Goal: Task Accomplishment & Management: Manage account settings

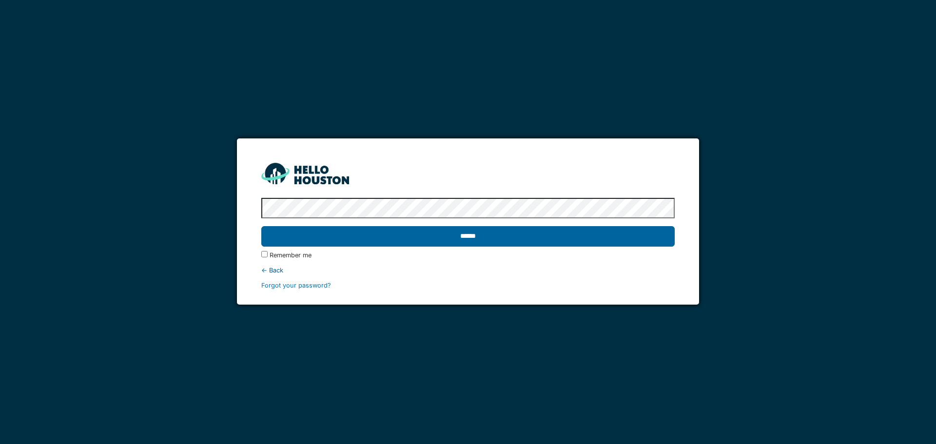
click at [500, 240] on input "******" at bounding box center [467, 236] width 413 height 20
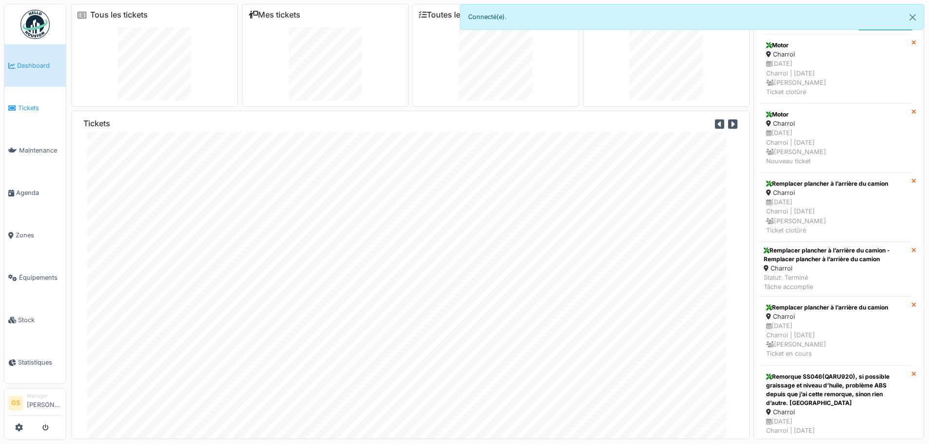
click at [25, 104] on span "Tickets" at bounding box center [40, 107] width 44 height 9
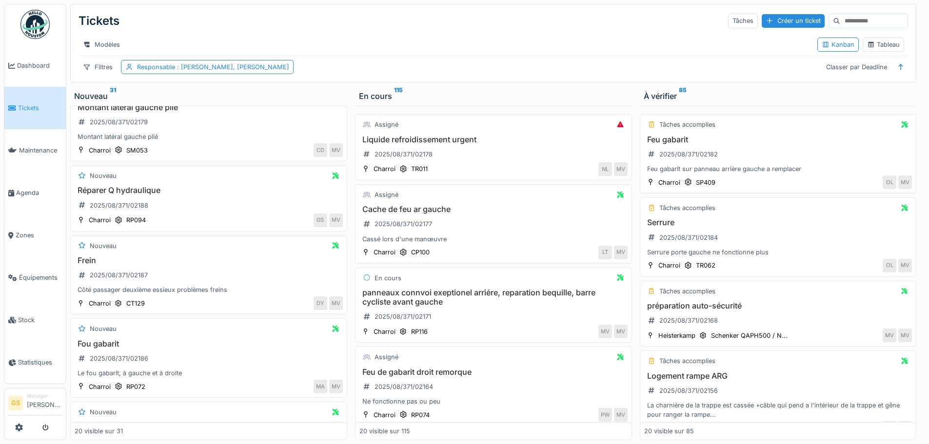
scroll to position [49, 0]
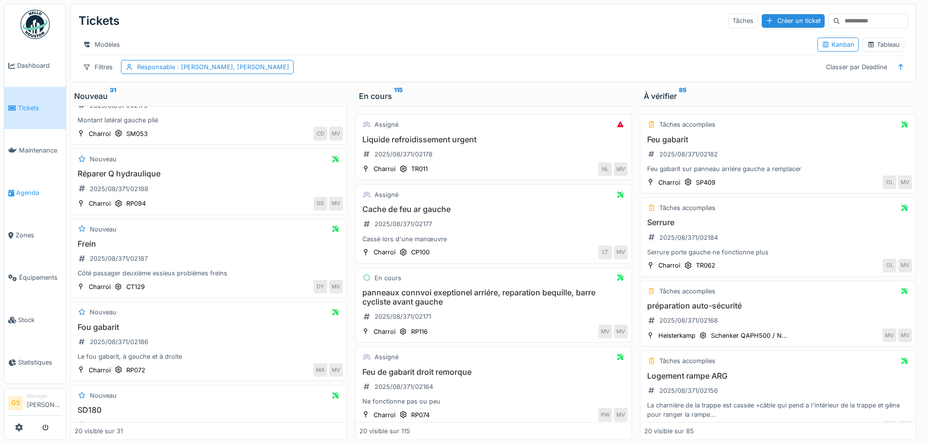
click at [28, 189] on span "Agenda" at bounding box center [39, 192] width 46 height 9
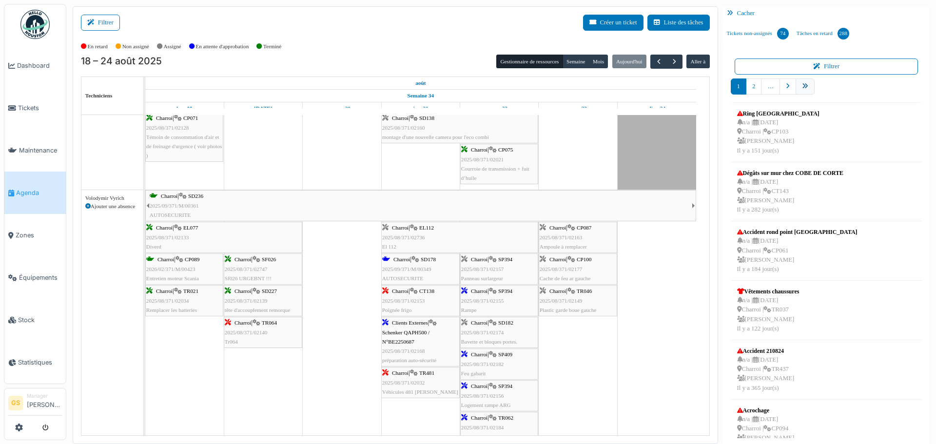
click at [802, 88] on icon "pager" at bounding box center [805, 86] width 6 height 6
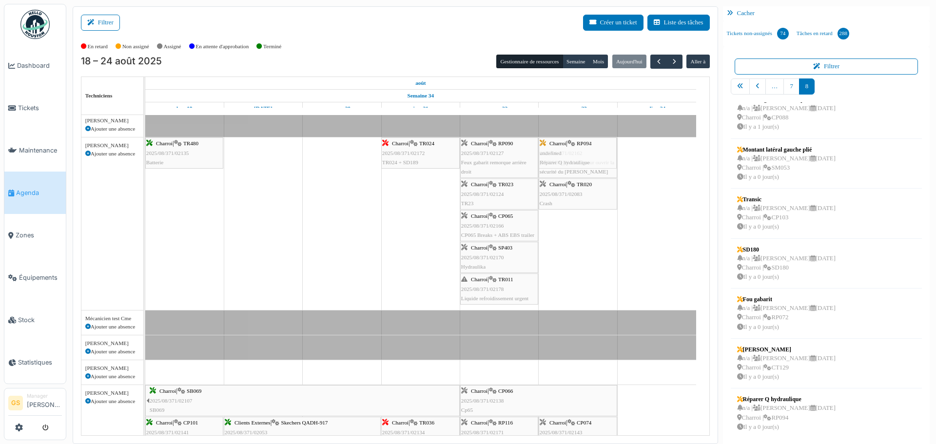
drag, startPoint x: 795, startPoint y: 413, endPoint x: 572, endPoint y: 198, distance: 308.9
click at [572, 198] on div "Filtrer Créer un ticket Liste des tâches Afficher les tâches non assignées *** …" at bounding box center [501, 225] width 867 height 438
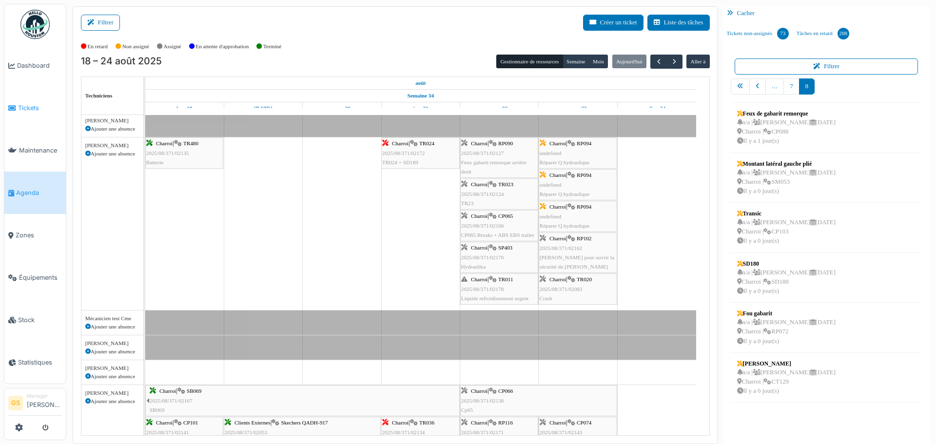
click at [26, 105] on span "Tickets" at bounding box center [40, 107] width 44 height 9
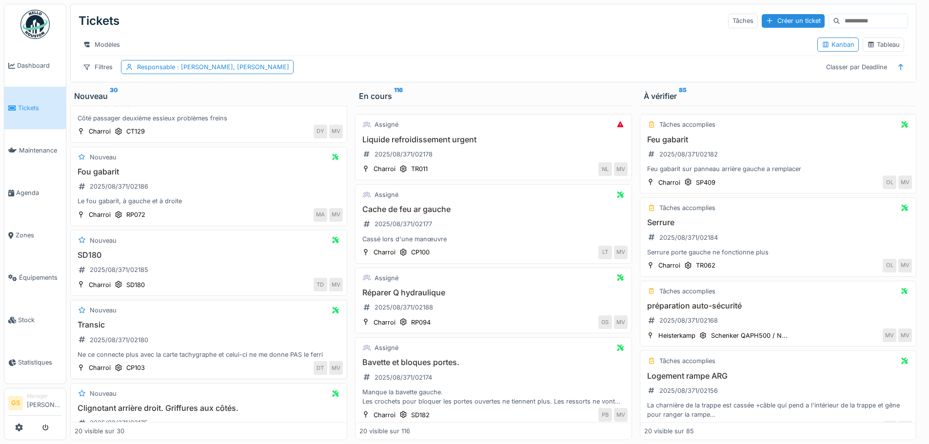
scroll to position [146, 0]
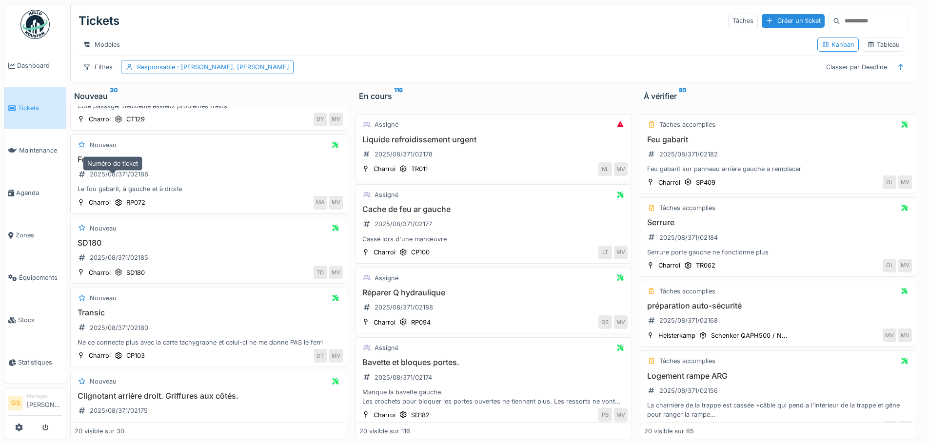
click at [112, 179] on div "2025/08/371/02186" at bounding box center [119, 174] width 59 height 9
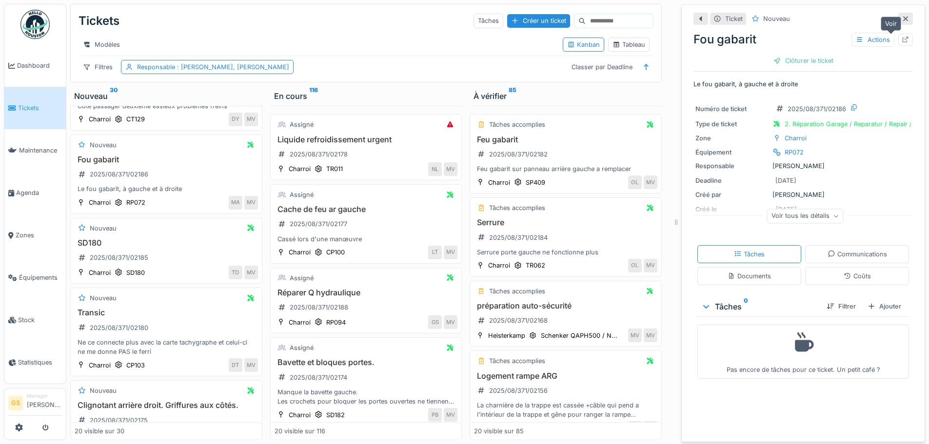
click at [902, 38] on icon at bounding box center [905, 40] width 6 height 6
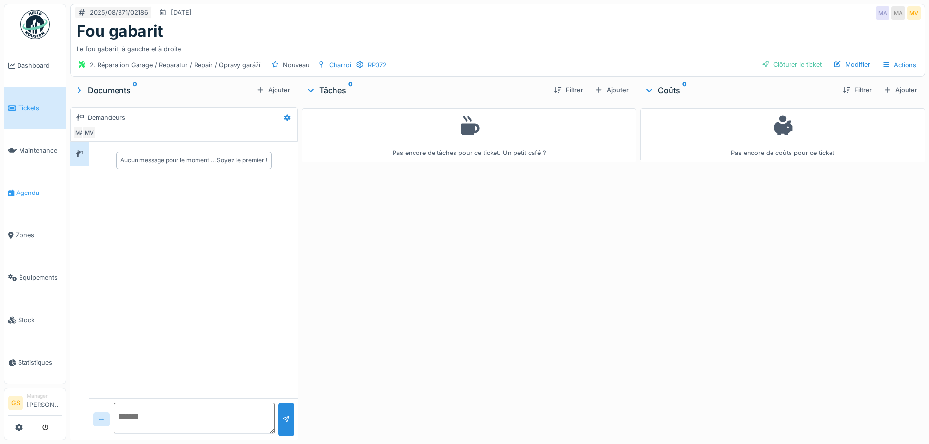
click at [16, 188] on li "Agenda" at bounding box center [35, 192] width 54 height 9
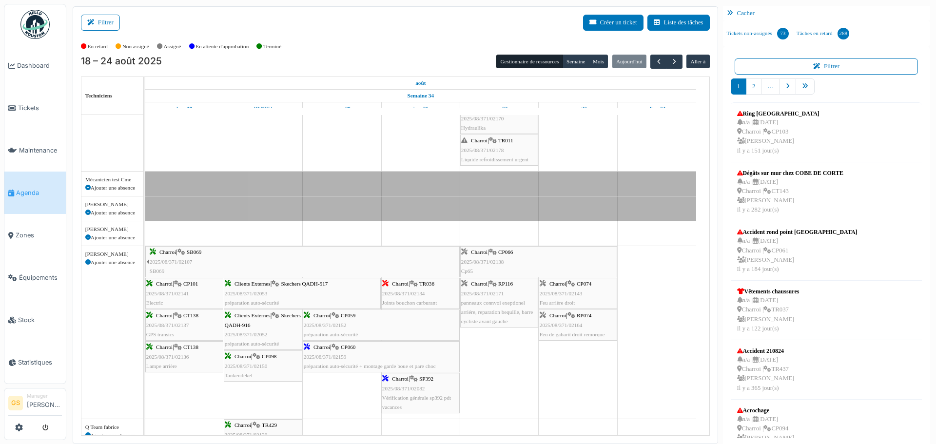
scroll to position [195, 0]
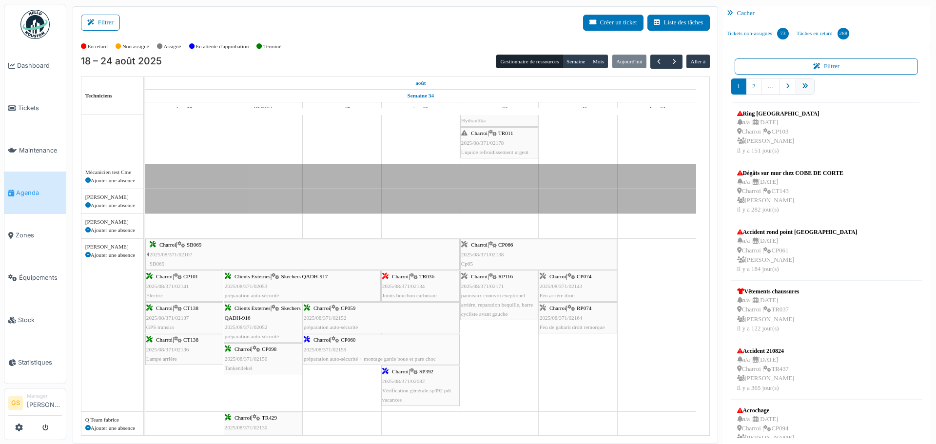
click at [802, 86] on icon "pager" at bounding box center [805, 86] width 6 height 6
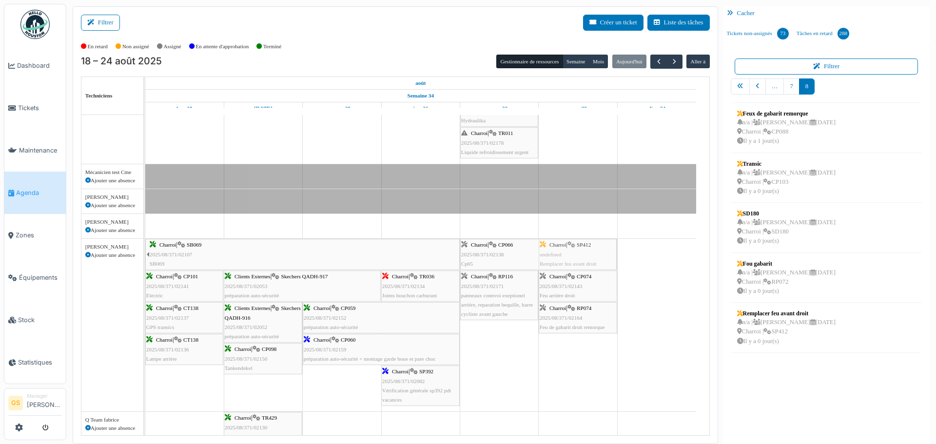
drag, startPoint x: 782, startPoint y: 313, endPoint x: 580, endPoint y: 369, distance: 209.5
click at [580, 369] on div "Filtrer Créer un ticket Liste des tâches Afficher les tâches non assignées *** …" at bounding box center [501, 225] width 867 height 438
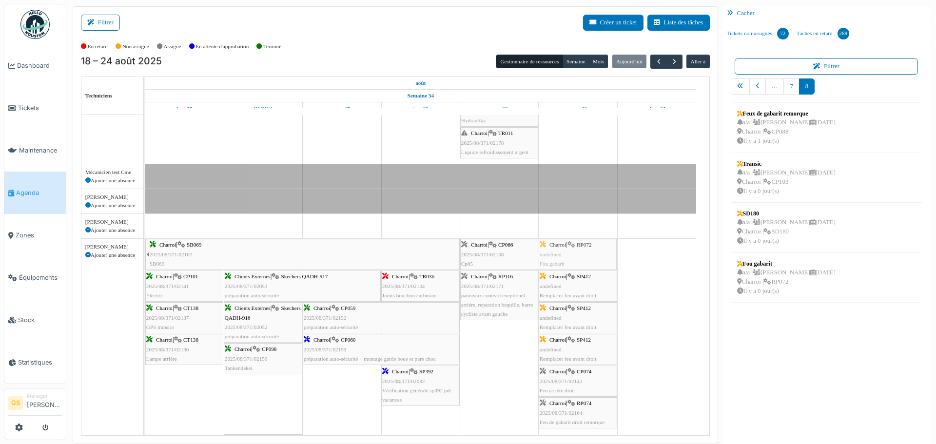
drag, startPoint x: 768, startPoint y: 273, endPoint x: 579, endPoint y: 339, distance: 200.5
click at [579, 339] on div "Filtrer Créer un ticket Liste des tâches Afficher les tâches non assignées *** …" at bounding box center [501, 225] width 867 height 438
drag, startPoint x: 758, startPoint y: 123, endPoint x: 566, endPoint y: 295, distance: 257.6
click at [566, 295] on div "Filtrer Créer un ticket Liste des tâches Afficher les tâches non assignées *** …" at bounding box center [501, 225] width 867 height 438
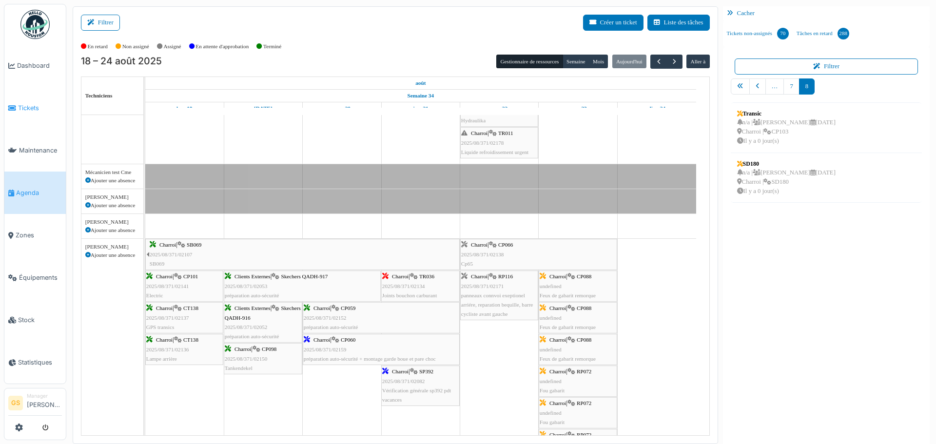
click at [20, 104] on span "Tickets" at bounding box center [40, 107] width 44 height 9
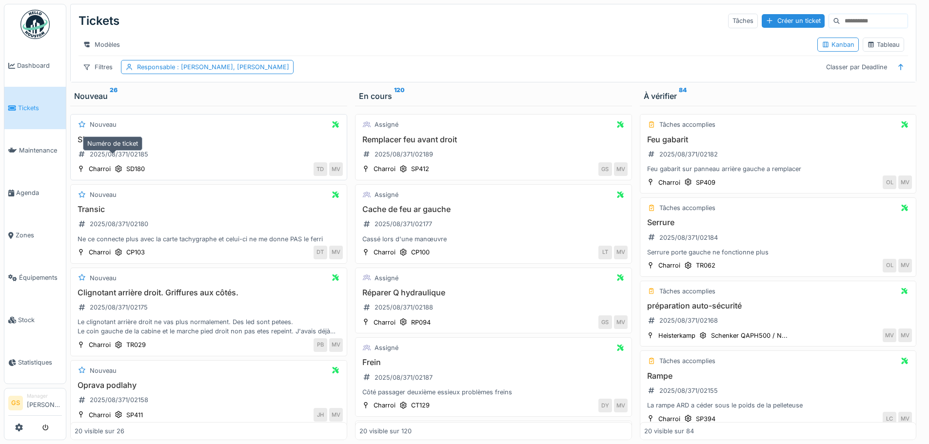
click at [125, 159] on div "2025/08/371/02185" at bounding box center [119, 154] width 59 height 9
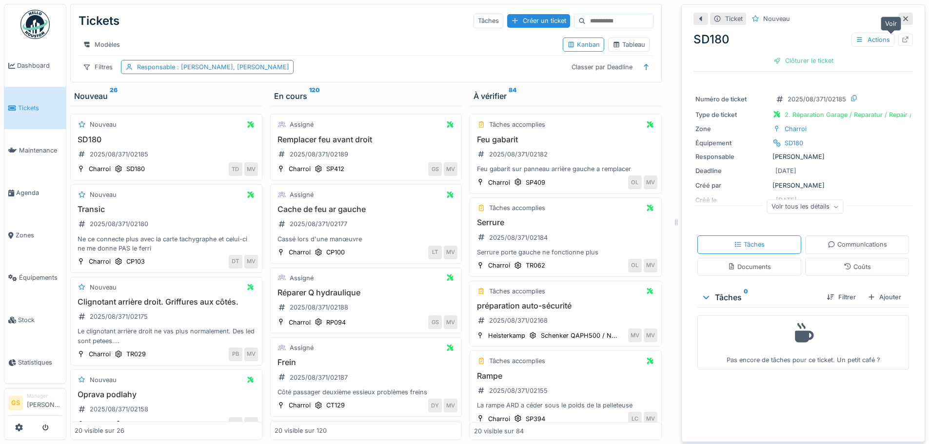
click at [901, 41] on icon at bounding box center [905, 40] width 8 height 6
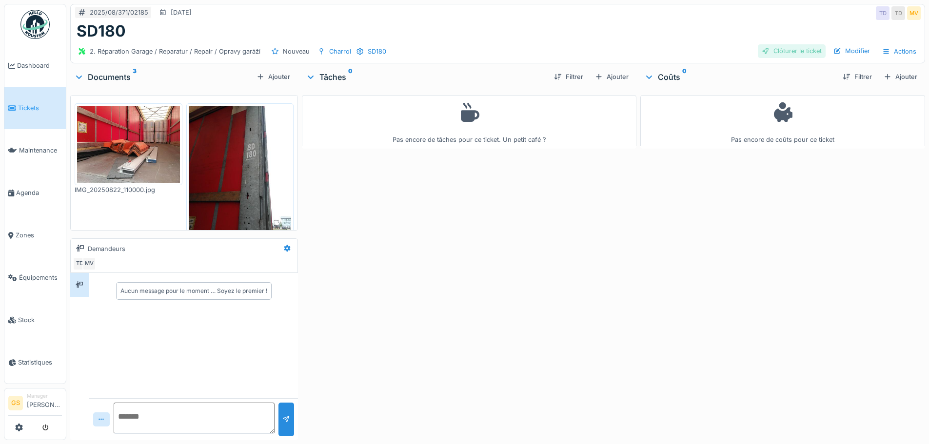
click at [776, 51] on div "Clôturer le ticket" at bounding box center [792, 50] width 68 height 13
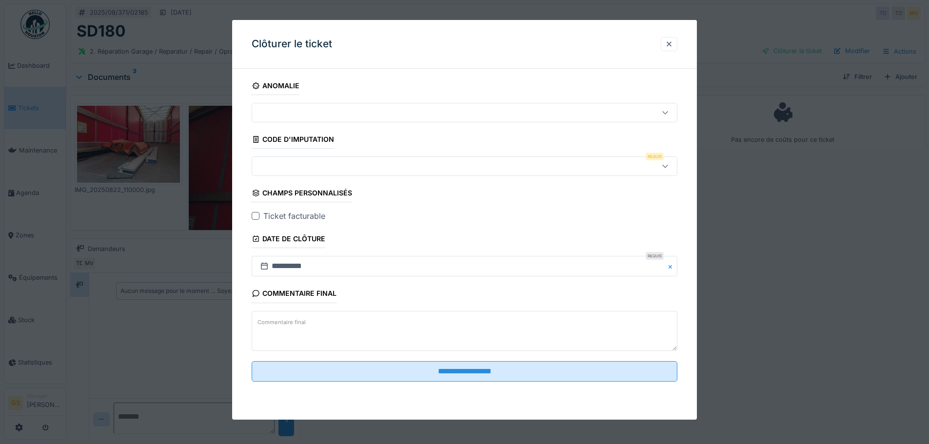
click at [281, 166] on div at bounding box center [439, 166] width 367 height 11
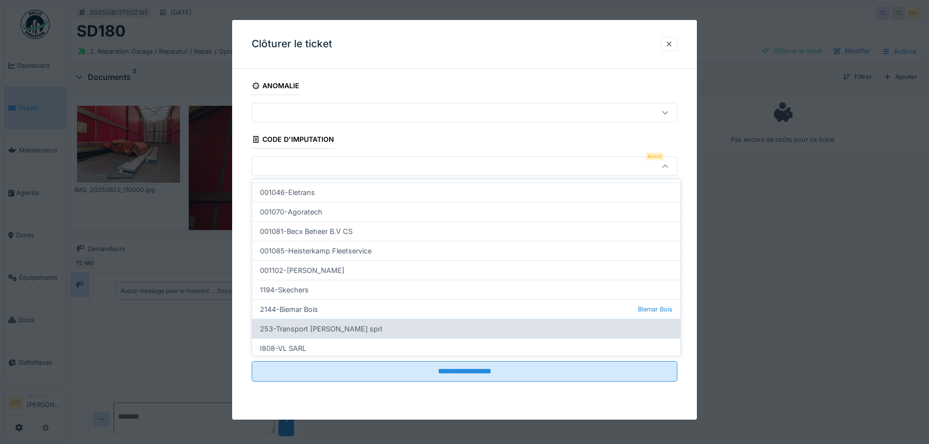
scroll to position [298, 0]
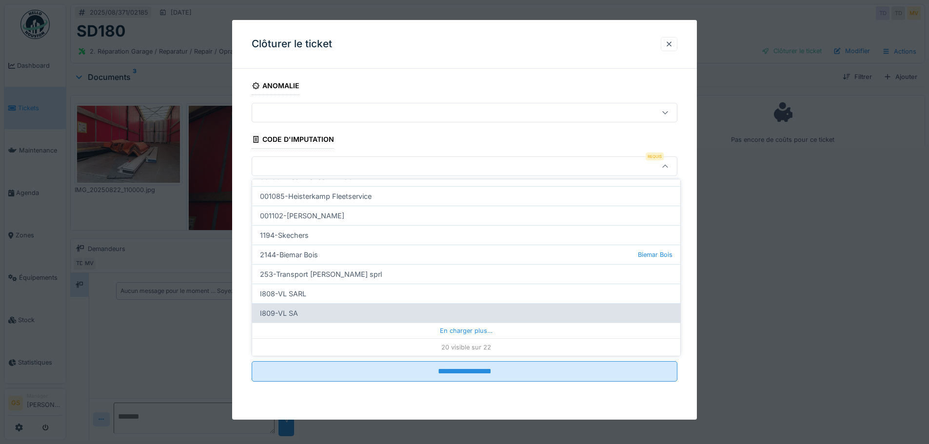
click at [288, 310] on div "I809-VL SA" at bounding box center [466, 313] width 428 height 20
type input "***"
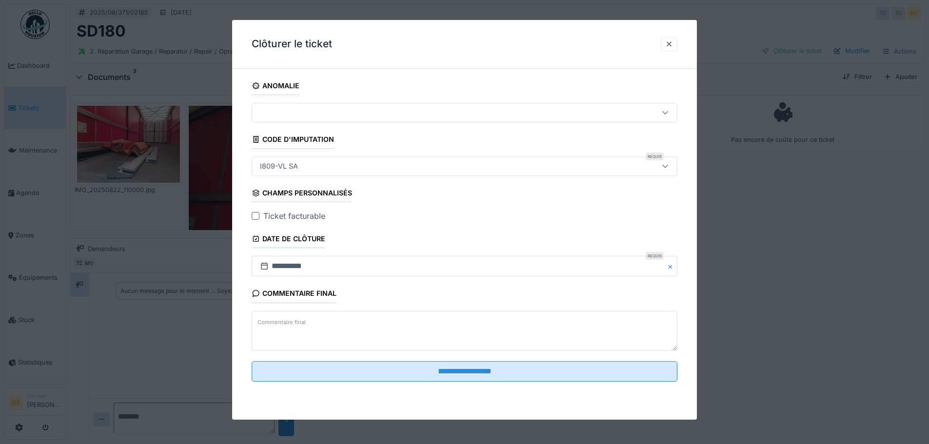
click at [254, 215] on div at bounding box center [256, 216] width 8 height 8
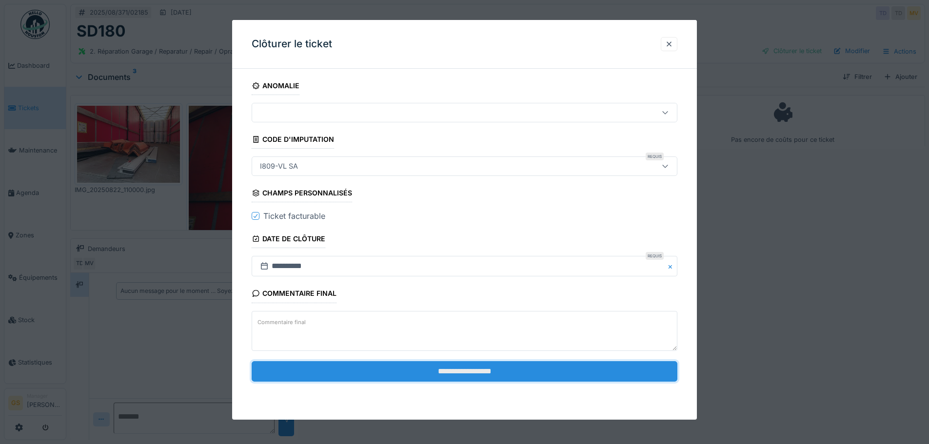
click at [391, 373] on input "**********" at bounding box center [465, 371] width 426 height 20
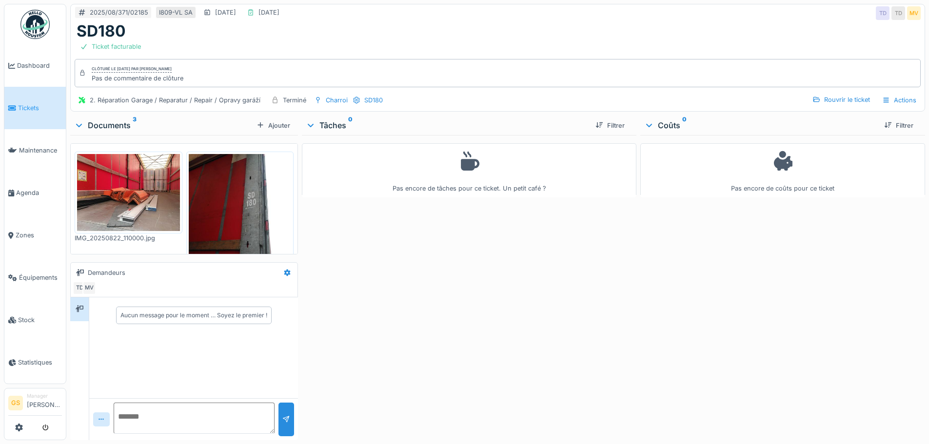
click at [15, 110] on li "Tickets" at bounding box center [35, 107] width 54 height 9
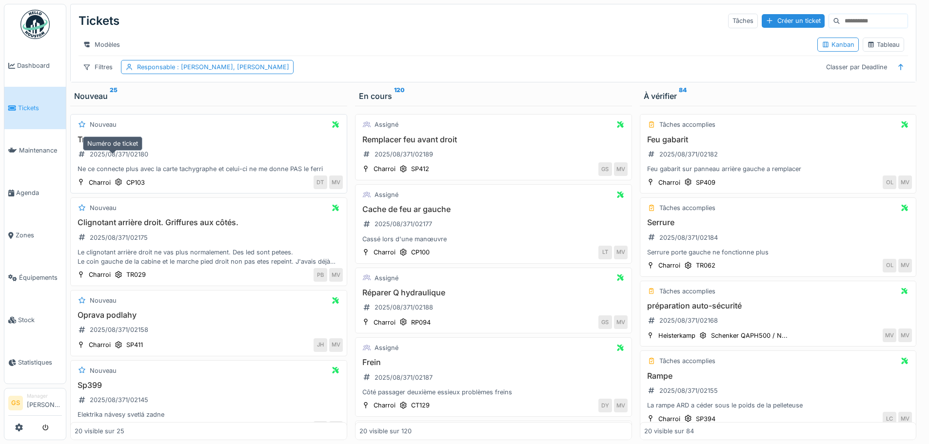
click at [120, 159] on div "2025/08/371/02180" at bounding box center [119, 154] width 59 height 9
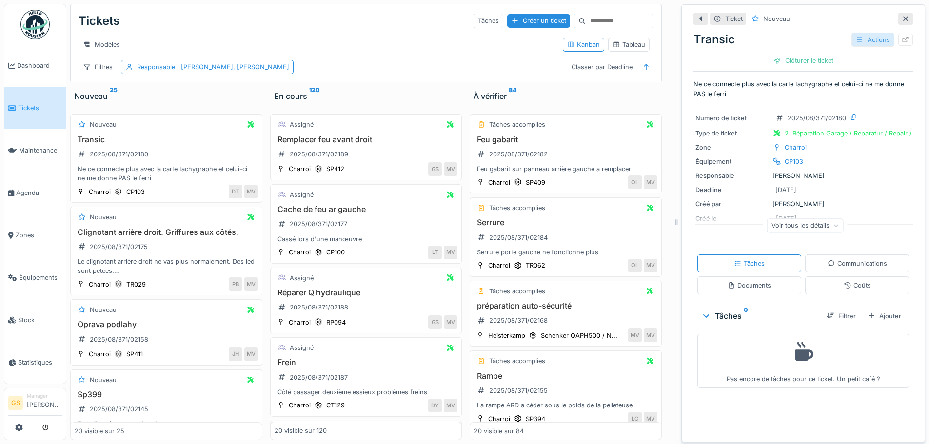
click at [860, 39] on div "Actions" at bounding box center [872, 40] width 43 height 14
click at [815, 17] on div "Ticket Nouveau" at bounding box center [802, 19] width 219 height 16
click at [902, 38] on icon at bounding box center [905, 40] width 6 height 6
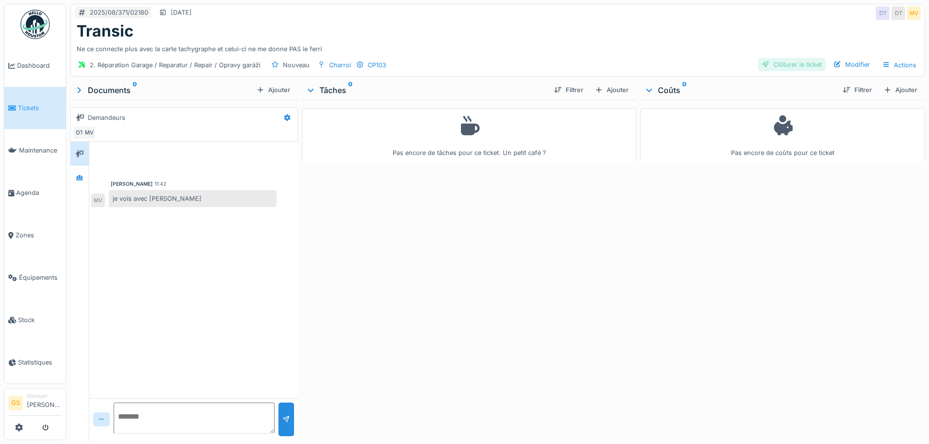
click at [794, 64] on div "Clôturer le ticket" at bounding box center [792, 64] width 68 height 13
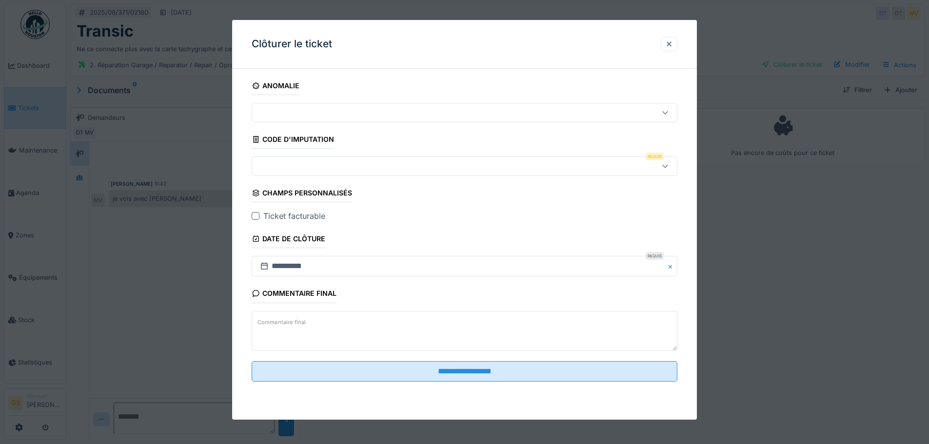
click at [281, 163] on div at bounding box center [439, 166] width 367 height 11
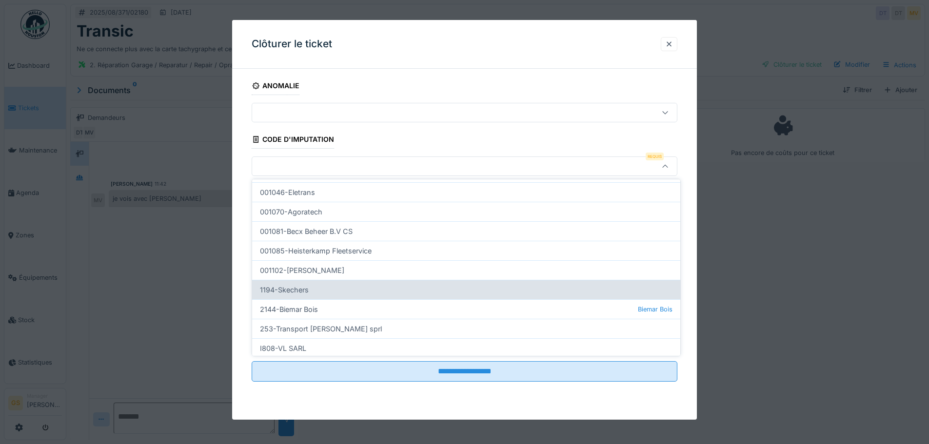
scroll to position [293, 0]
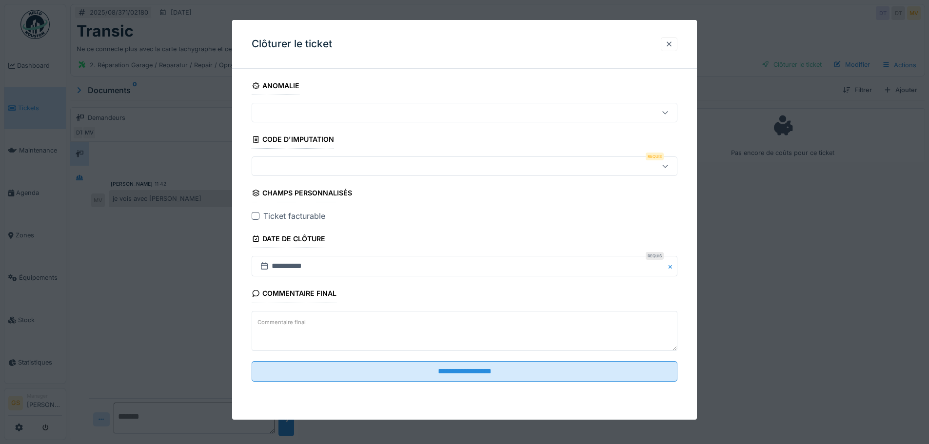
click at [673, 40] on div at bounding box center [669, 43] width 8 height 9
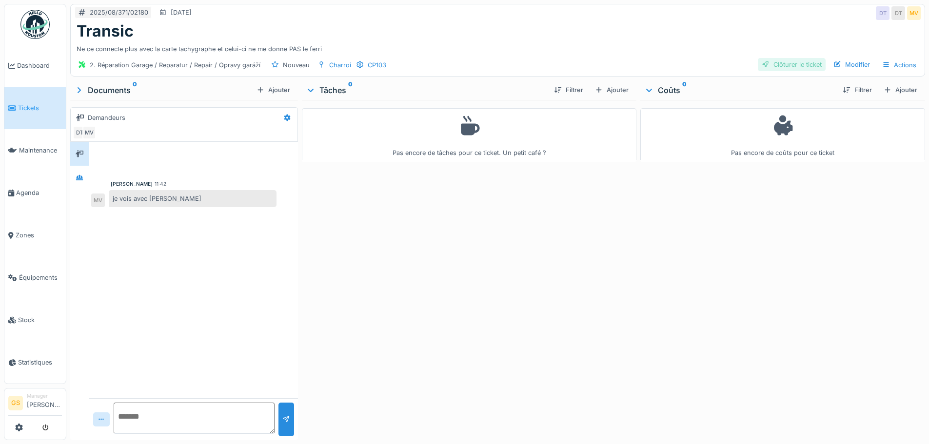
click at [797, 64] on div "Clôturer le ticket" at bounding box center [792, 64] width 68 height 13
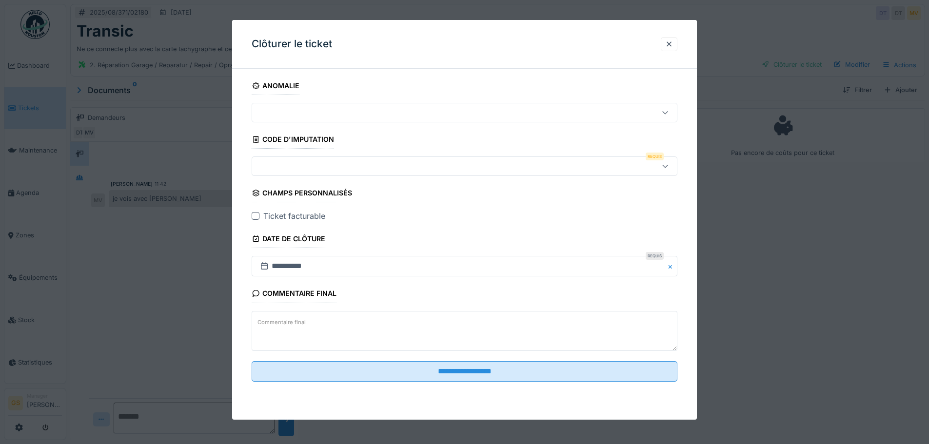
click at [256, 215] on div at bounding box center [256, 216] width 8 height 8
click at [267, 170] on div at bounding box center [439, 166] width 367 height 11
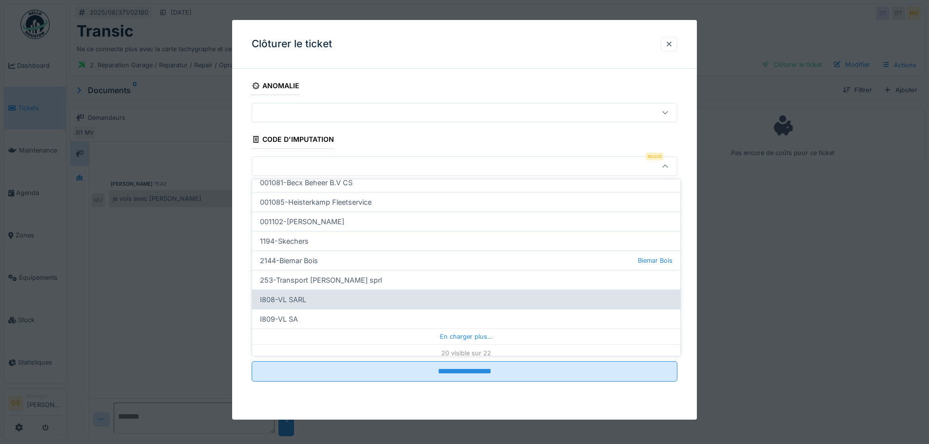
click at [298, 300] on div "I808-VL SARL" at bounding box center [466, 300] width 428 height 20
type input "***"
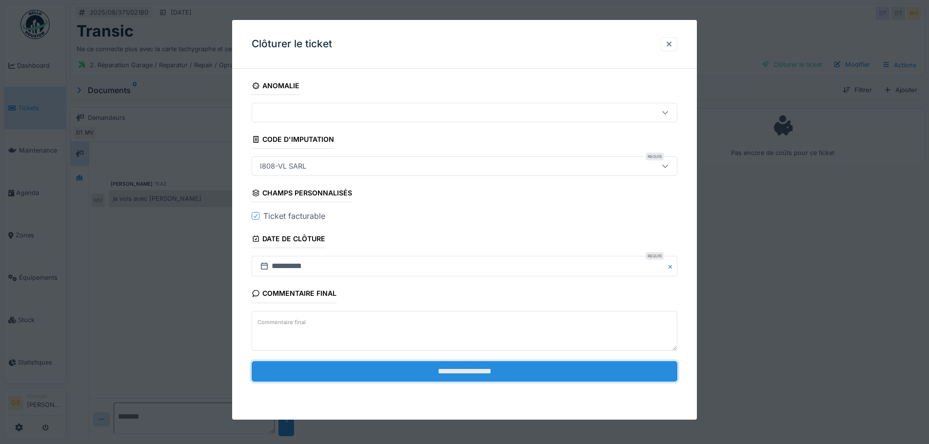
click at [428, 372] on input "**********" at bounding box center [465, 371] width 426 height 20
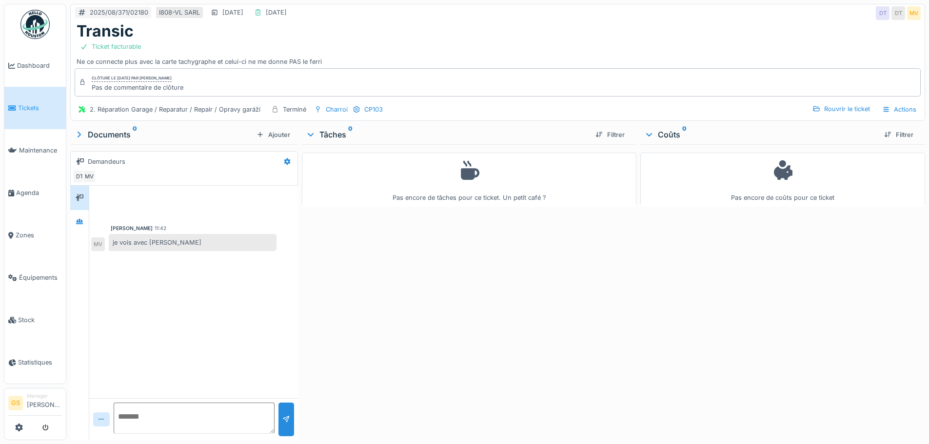
click at [17, 110] on li "Tickets" at bounding box center [35, 107] width 54 height 9
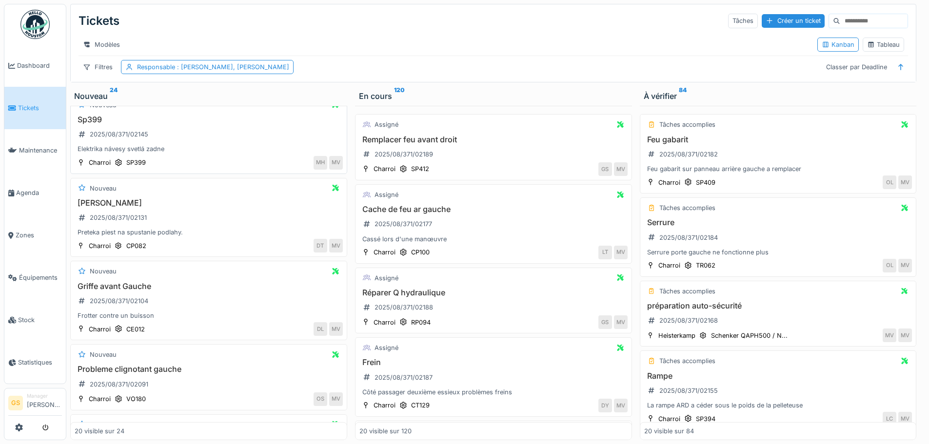
scroll to position [195, 0]
